Goal: Task Accomplishment & Management: Manage account settings

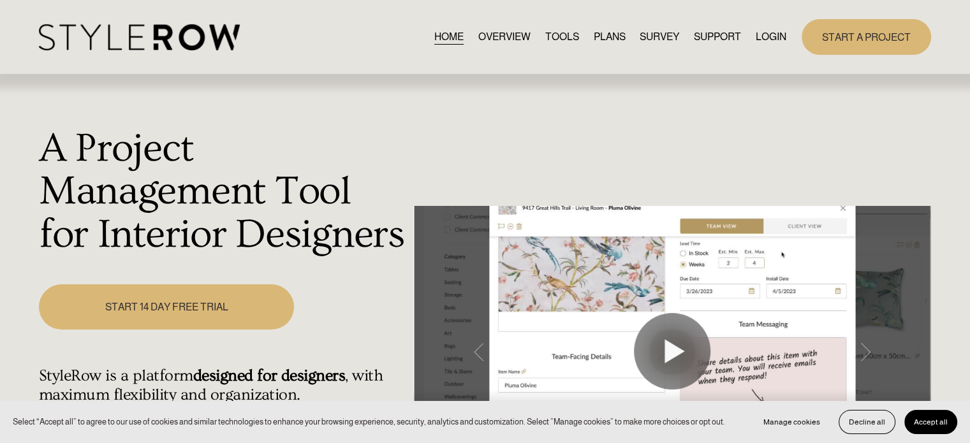
click at [757, 38] on link "LOGIN" at bounding box center [771, 36] width 31 height 17
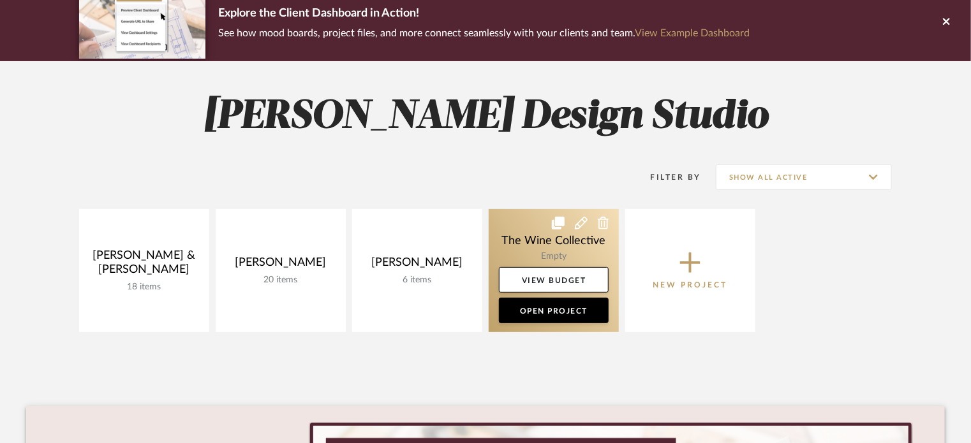
scroll to position [120, 0]
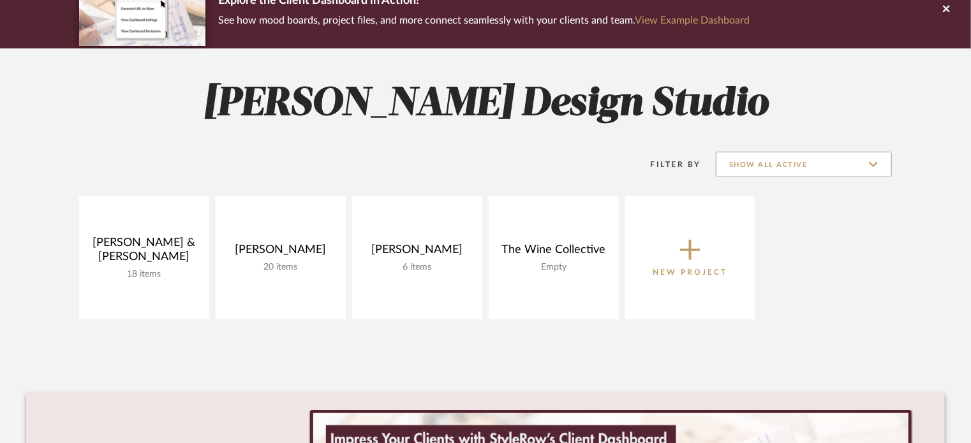
click at [873, 170] on input "Show All Active" at bounding box center [804, 165] width 176 height 26
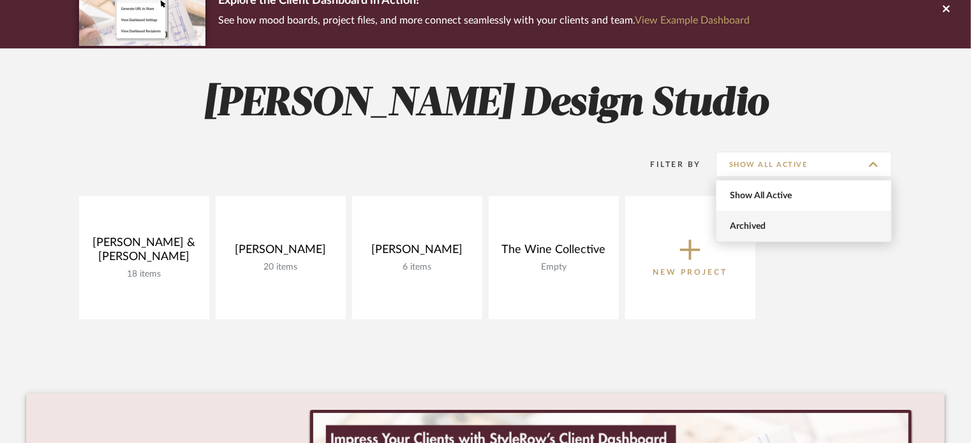
click at [766, 235] on span "Archived" at bounding box center [804, 226] width 175 height 31
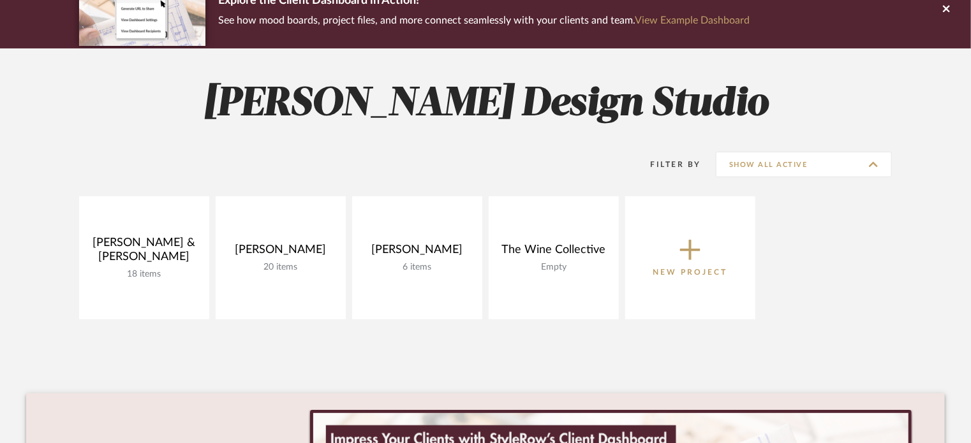
type input "Archived"
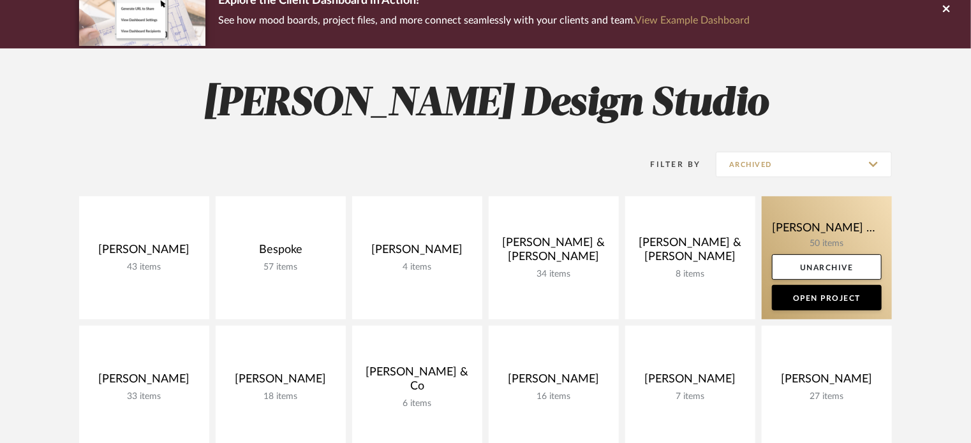
click at [789, 219] on link at bounding box center [827, 258] width 130 height 123
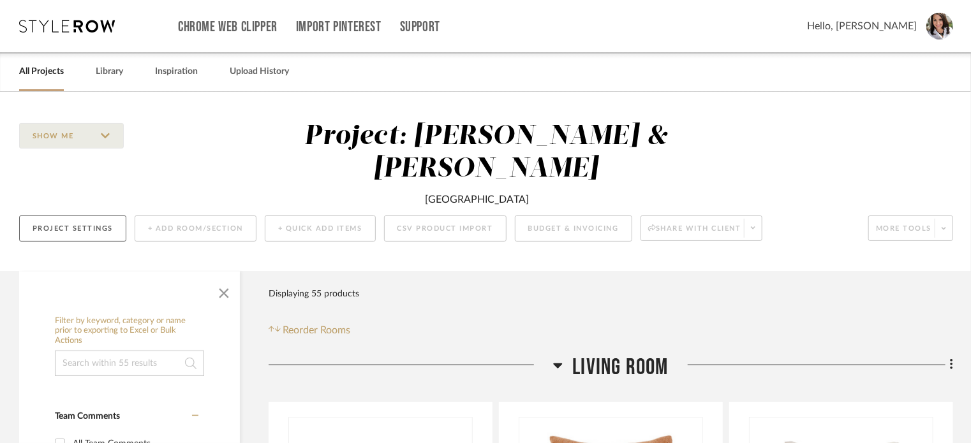
click at [94, 216] on button "Project Settings" at bounding box center [72, 229] width 107 height 26
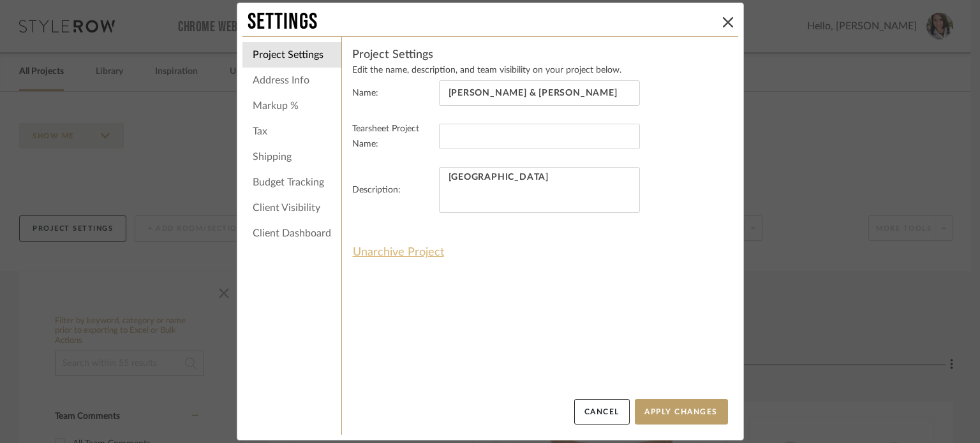
click at [413, 249] on button "Unarchive Project" at bounding box center [398, 253] width 93 height 22
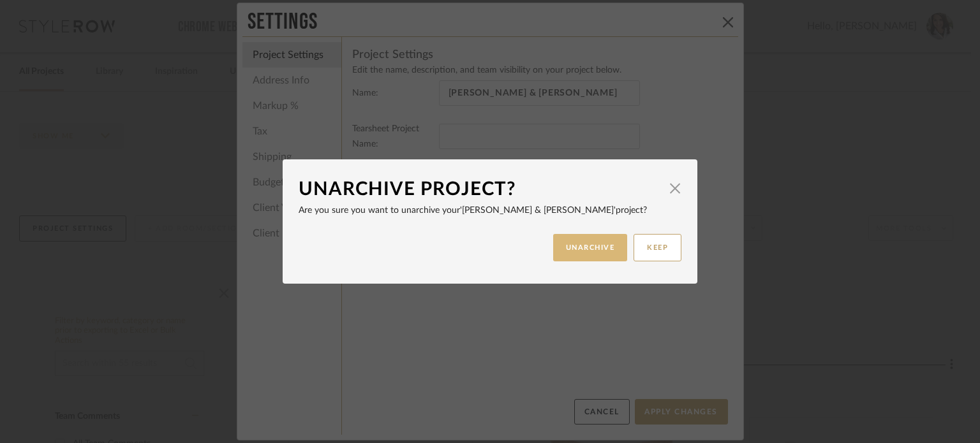
click at [607, 251] on button "UNARCHIVE" at bounding box center [590, 247] width 75 height 27
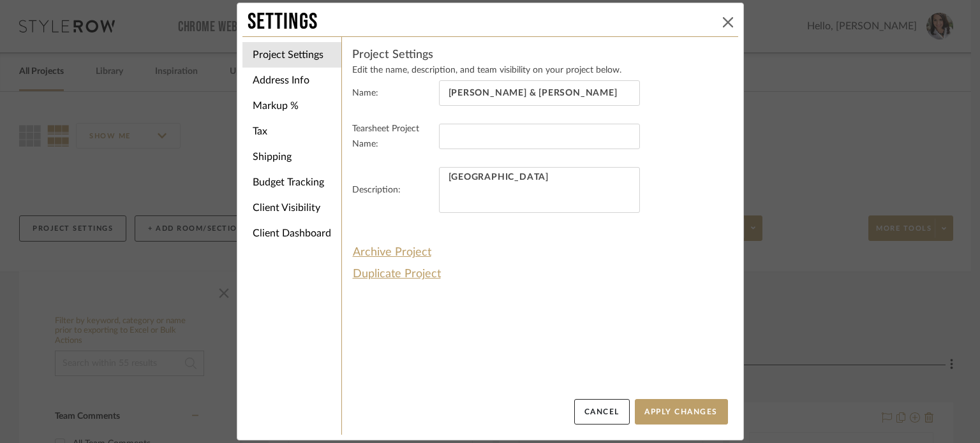
click at [723, 25] on icon at bounding box center [728, 22] width 10 height 10
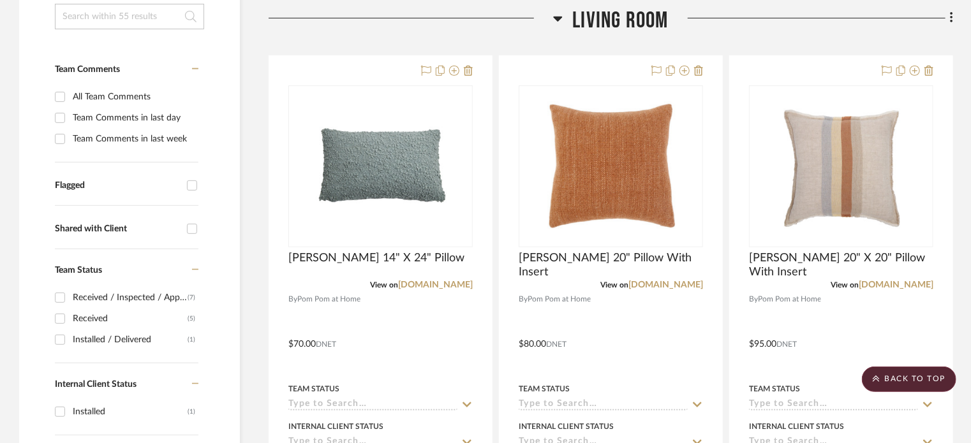
scroll to position [347, 0]
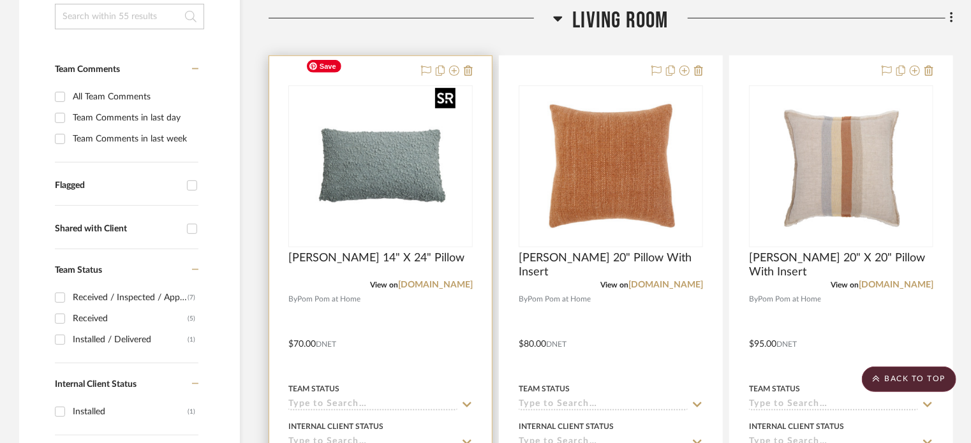
click at [439, 172] on img "0" at bounding box center [381, 167] width 160 height 160
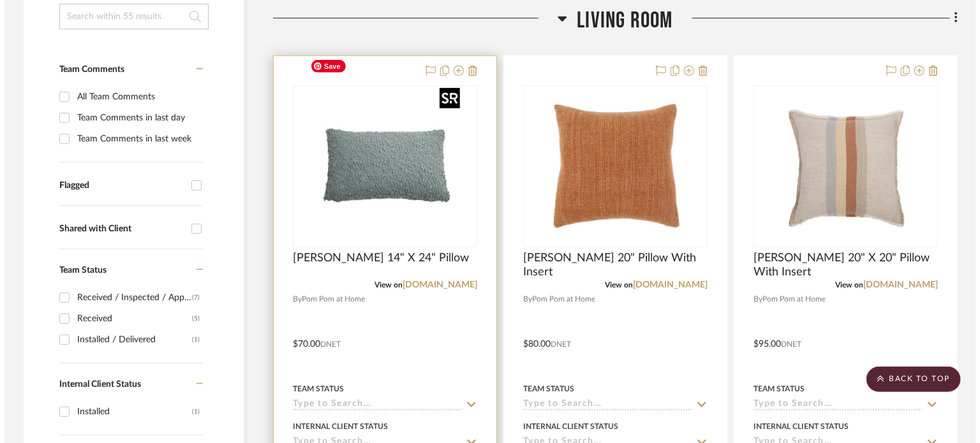
scroll to position [0, 0]
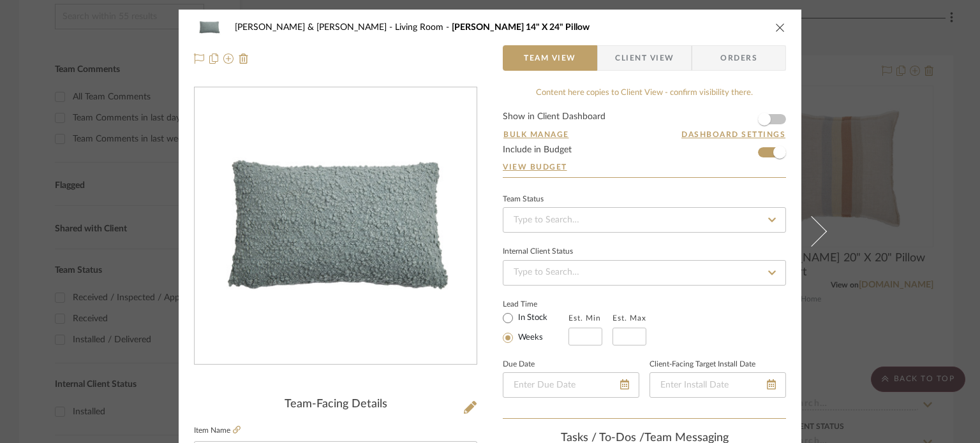
click at [775, 28] on icon "close" at bounding box center [780, 27] width 10 height 10
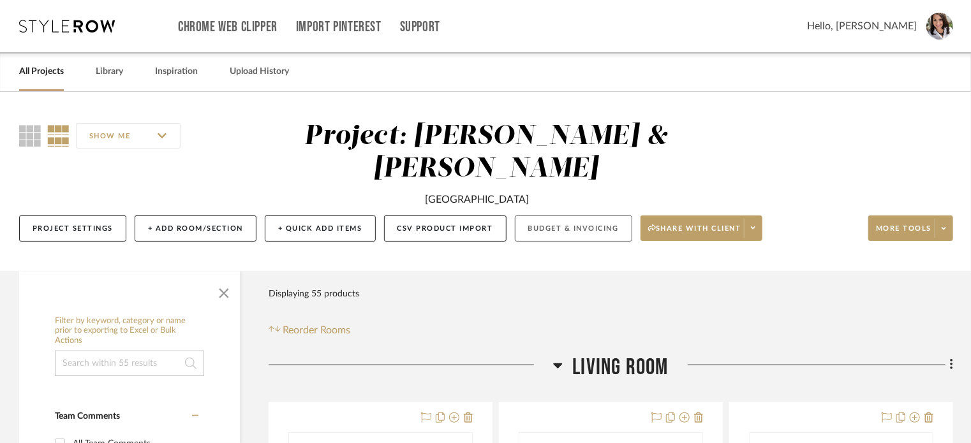
click at [605, 216] on button "Budget & Invoicing" at bounding box center [573, 229] width 117 height 26
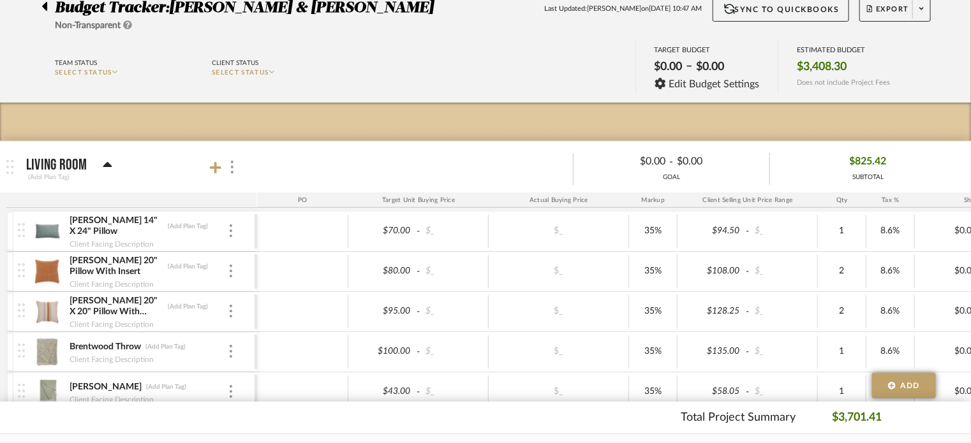
scroll to position [110, 0]
type input "SKU: JC-1200-SG-10X"
type input "SKU: T-5500-A-11X"
type input "SKU: T-6500-N-11X"
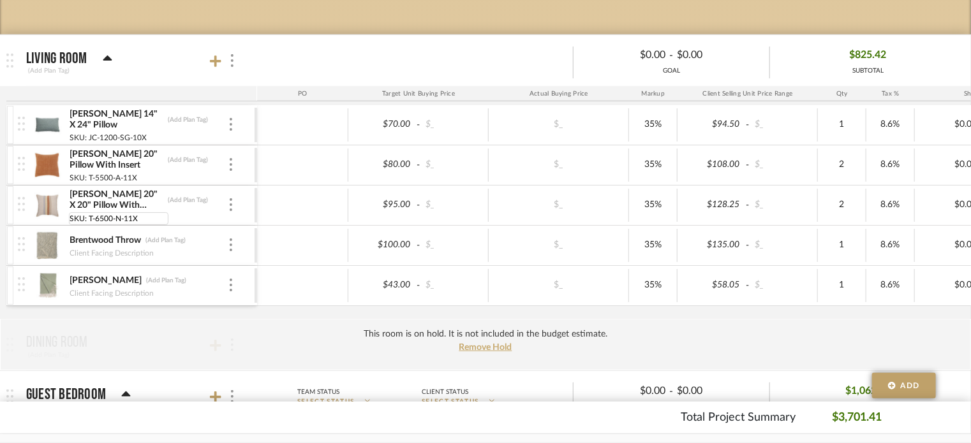
scroll to position [234, 0]
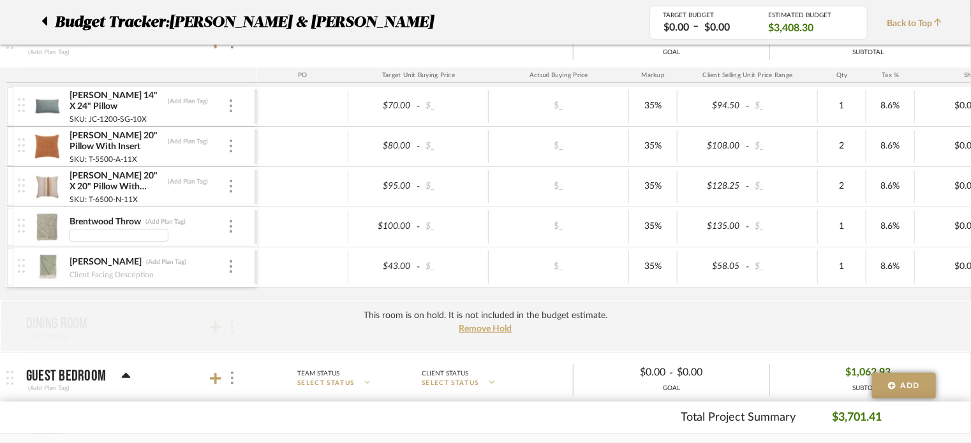
type input "SKU: T-6000-O"
type input "SKU: NP-2000-SAGE-57"
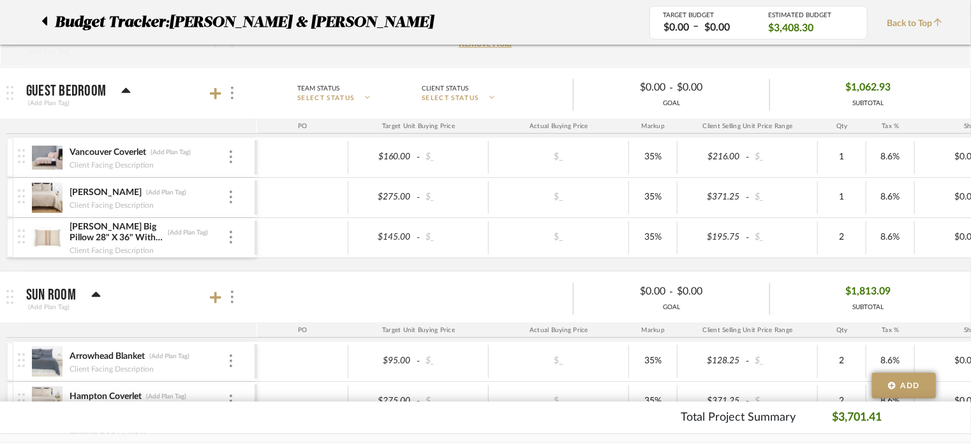
scroll to position [514, 0]
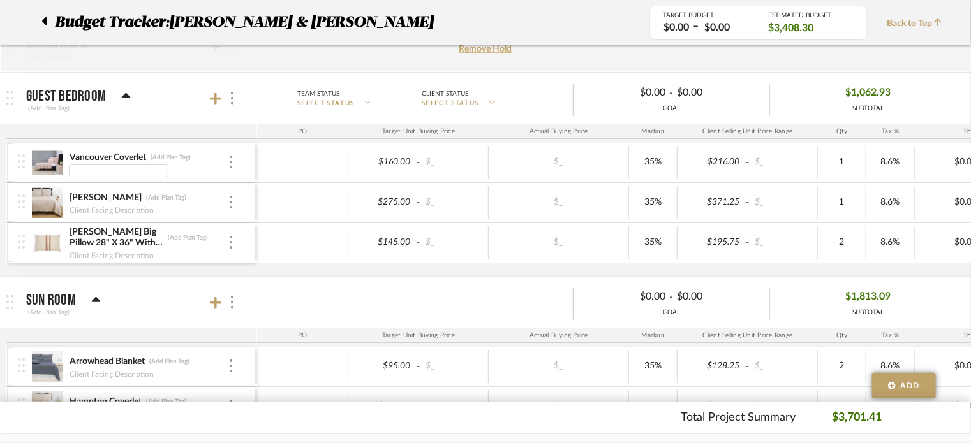
type input "SKU: JC-6000-A-04"
type input "SKU: PH-4800-F-04"
click at [120, 254] on input at bounding box center [119, 256] width 100 height 13
type input "SKU: T-6300-N-20"
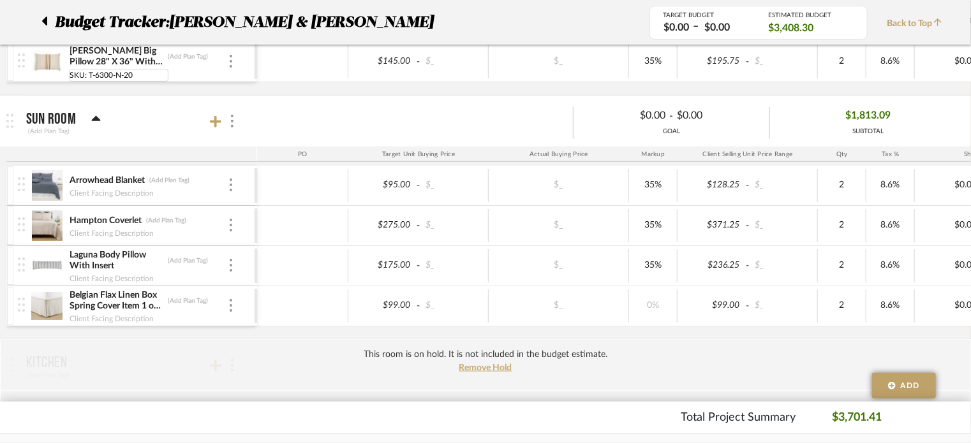
scroll to position [699, 0]
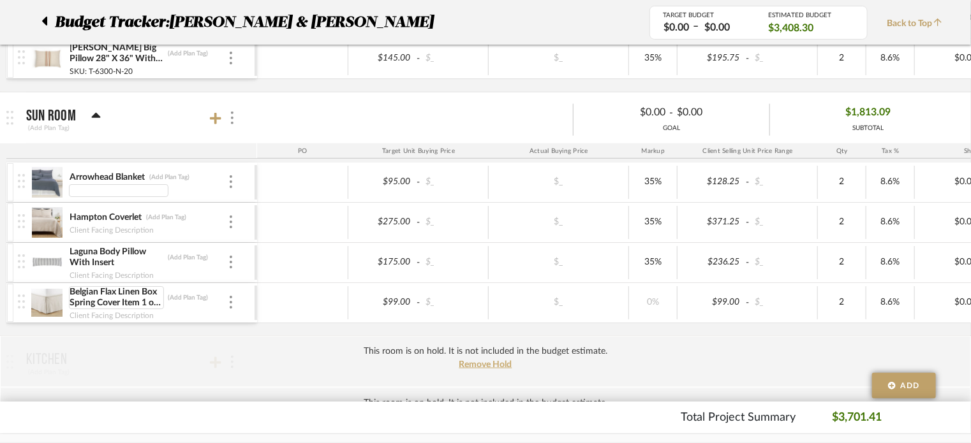
type input "SKU: JC-5000-SL-02"
click at [103, 225] on input at bounding box center [119, 231] width 100 height 13
type input "SKU: O-4000-F-02"
type input "SKU: T-5200-GC-20X"
click at [230, 301] on img at bounding box center [231, 302] width 3 height 13
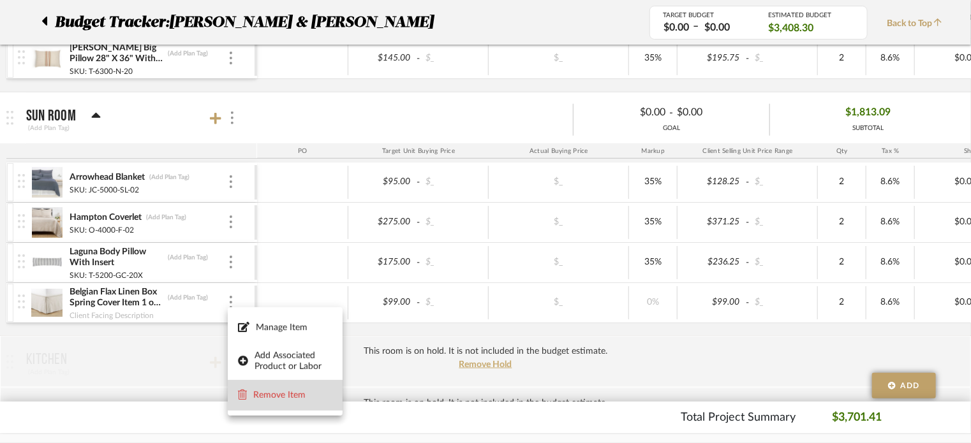
click at [271, 399] on span "Remove Item" at bounding box center [292, 395] width 79 height 11
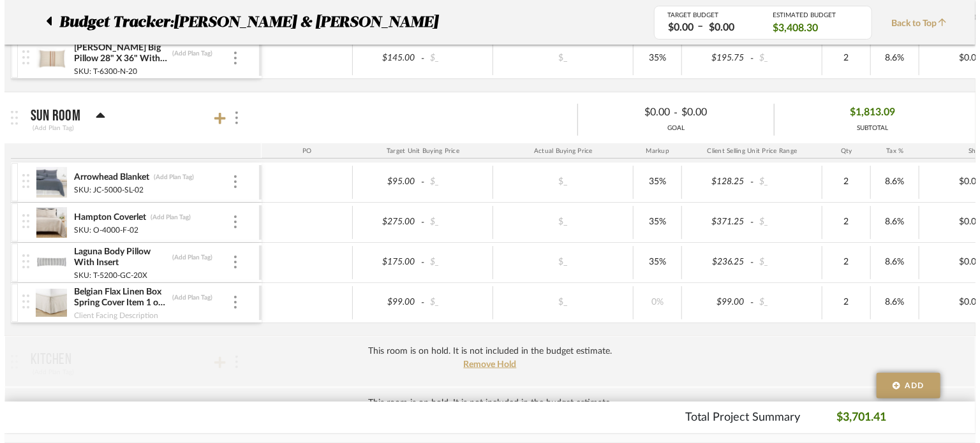
scroll to position [0, 0]
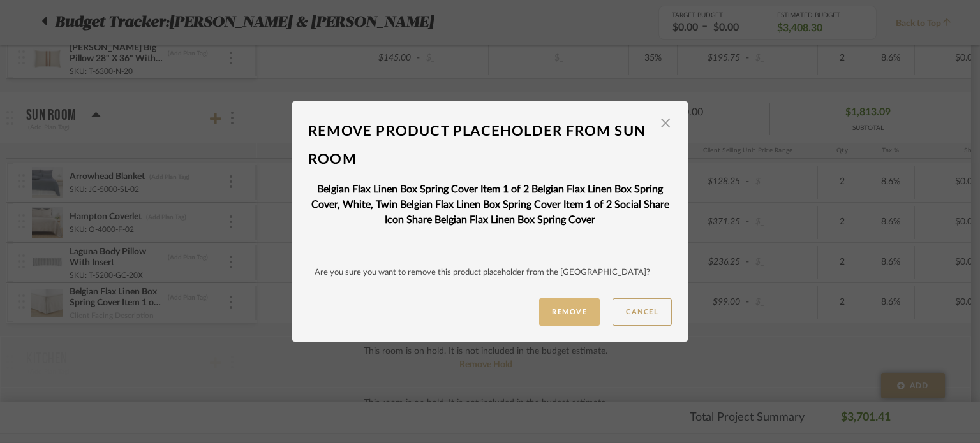
click at [579, 316] on button "Remove" at bounding box center [569, 312] width 61 height 27
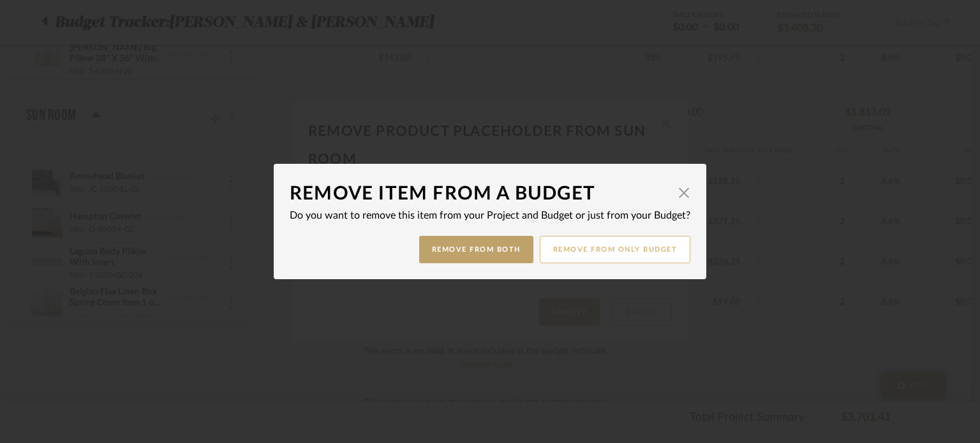
click at [587, 247] on button "Remove from only Budget" at bounding box center [615, 249] width 151 height 27
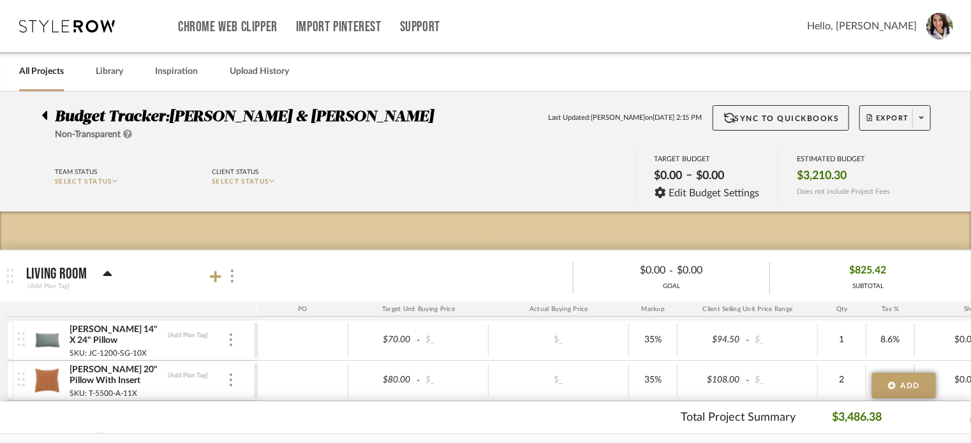
click at [426, 58] on div "All Projects Library Inspiration Upload History" at bounding box center [485, 71] width 971 height 39
click at [921, 119] on icon at bounding box center [921, 117] width 4 height 7
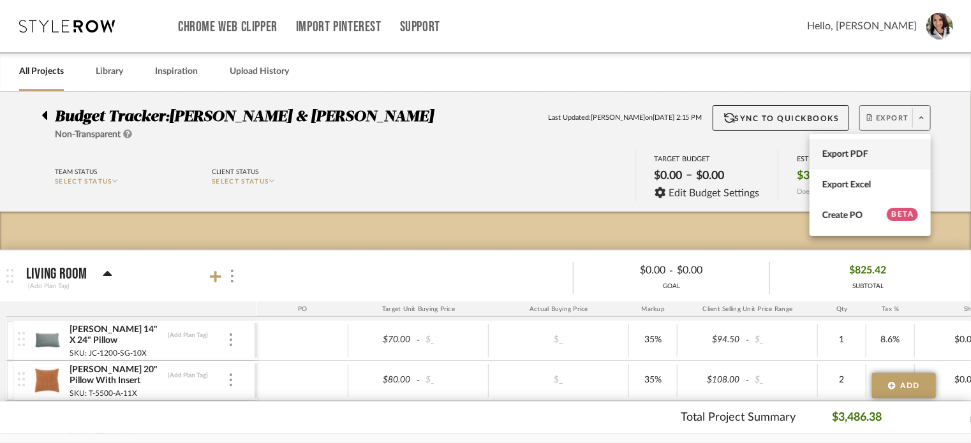
click at [865, 151] on span "Export PDF" at bounding box center [870, 154] width 96 height 11
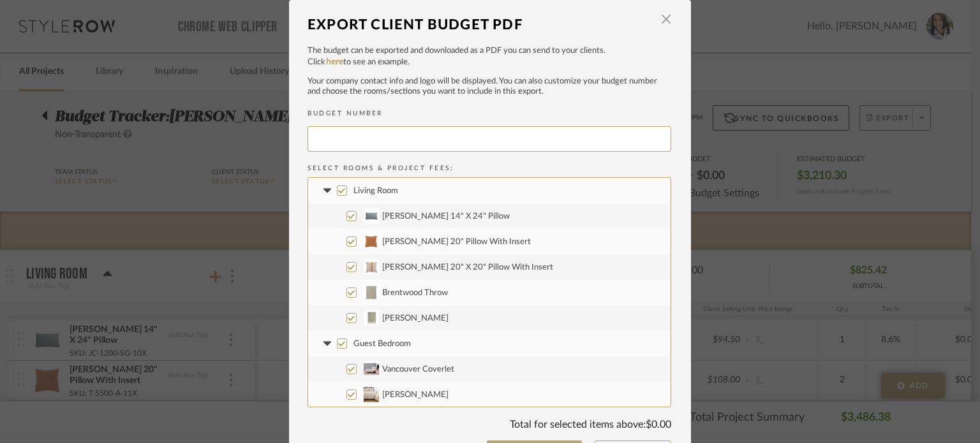
type input "DAVISR-007"
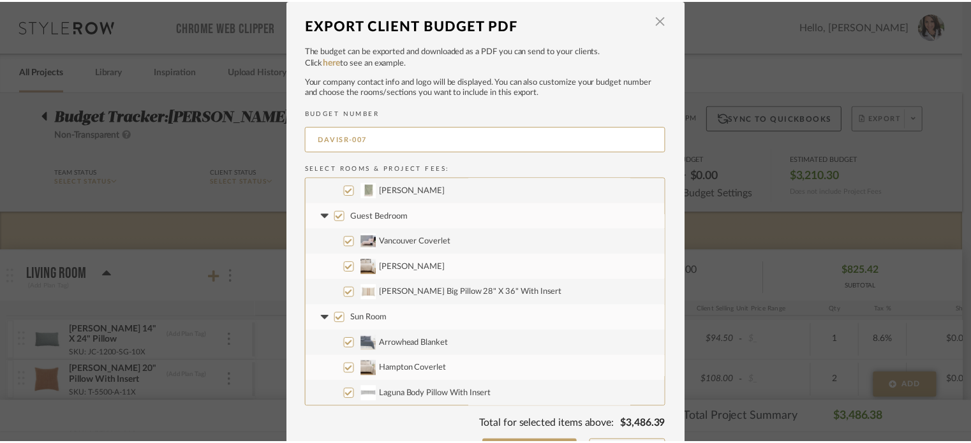
scroll to position [36, 0]
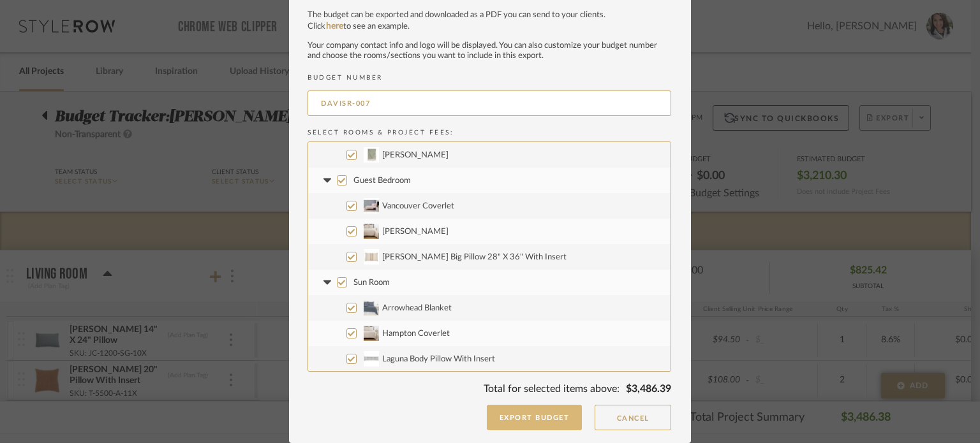
click at [528, 427] on button "Export Budget" at bounding box center [535, 418] width 96 height 26
